Goal: Find specific page/section: Find specific page/section

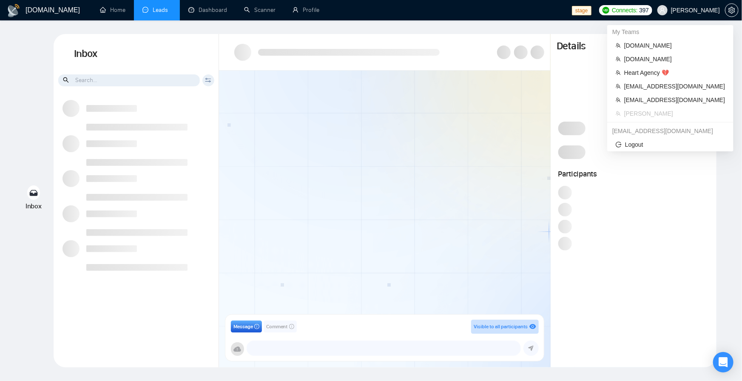
click at [697, 14] on span "[PERSON_NAME]" at bounding box center [688, 10] width 73 height 27
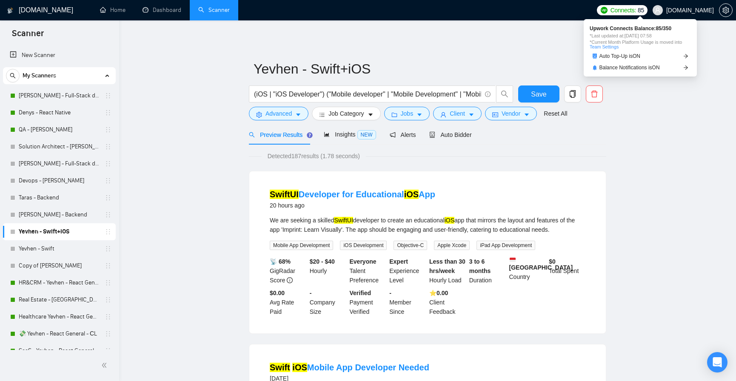
click at [712, 10] on span "Seedium.io" at bounding box center [690, 10] width 48 height 0
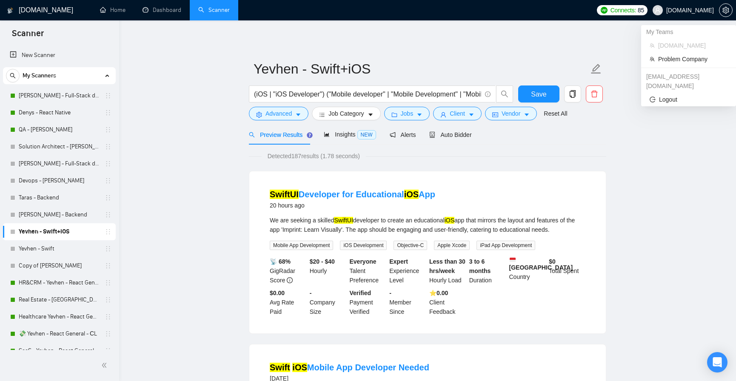
click at [710, 10] on span "Seedium.io" at bounding box center [690, 10] width 48 height 0
